Goal: Task Accomplishment & Management: Complete application form

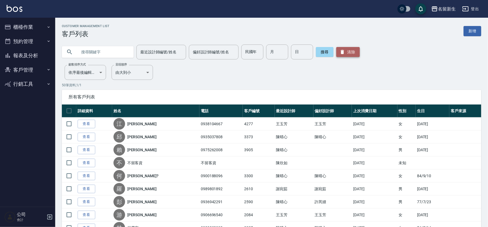
click at [349, 53] on button "清除" at bounding box center [347, 52] width 23 height 10
click at [21, 69] on button "客戶管理" at bounding box center [27, 70] width 51 height 14
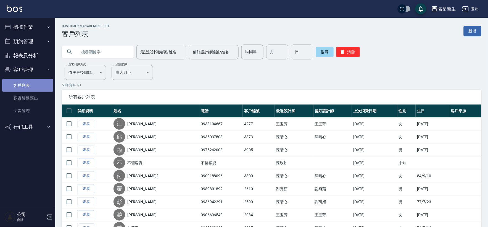
click at [21, 87] on link "客戶列表" at bounding box center [27, 85] width 51 height 13
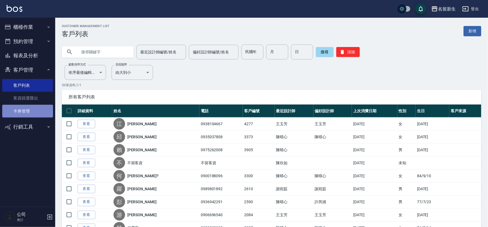
click at [36, 105] on link "卡券管理" at bounding box center [27, 111] width 51 height 13
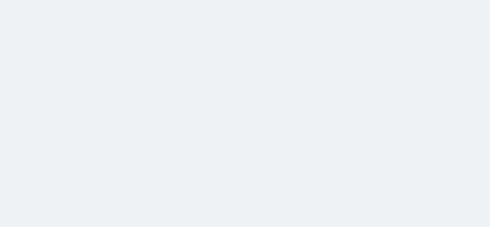
click at [32, 0] on html at bounding box center [245, 0] width 490 height 0
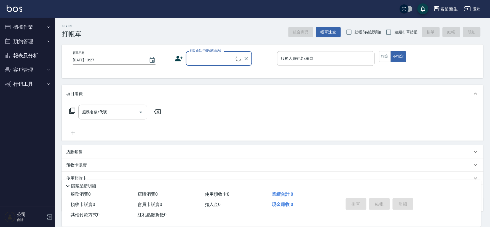
click at [17, 70] on button "客戶管理" at bounding box center [27, 70] width 51 height 14
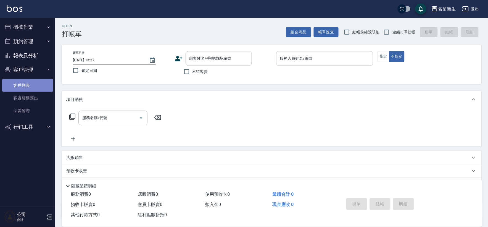
click at [21, 87] on link "客戶列表" at bounding box center [27, 85] width 51 height 13
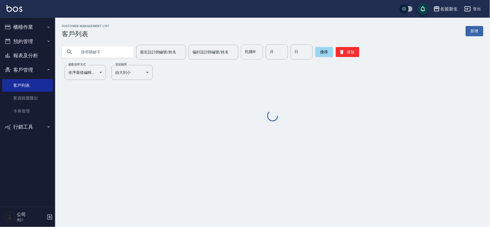
click at [256, 51] on input "民國年" at bounding box center [252, 51] width 22 height 15
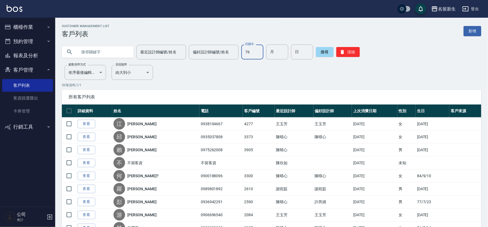
type input "76"
type input "05"
type input "07"
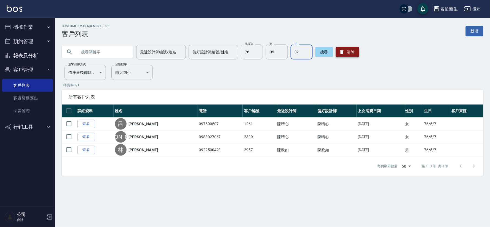
click at [345, 55] on button "清除" at bounding box center [347, 52] width 23 height 10
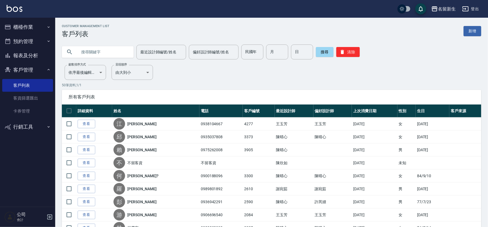
click at [23, 68] on button "客戶管理" at bounding box center [27, 70] width 51 height 14
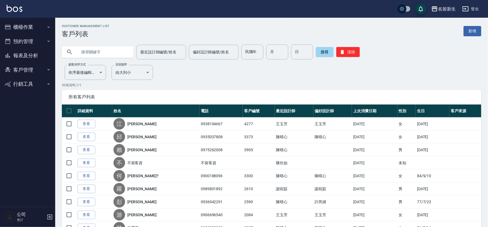
click at [23, 68] on button "客戶管理" at bounding box center [27, 70] width 51 height 14
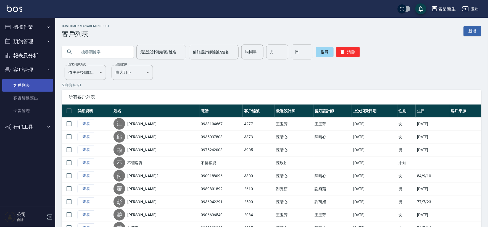
click at [21, 84] on link "客戶列表" at bounding box center [27, 85] width 51 height 13
click at [257, 55] on input "民國年" at bounding box center [252, 51] width 22 height 15
type input "98"
type input "03"
type input "02"
